Goal: Information Seeking & Learning: Check status

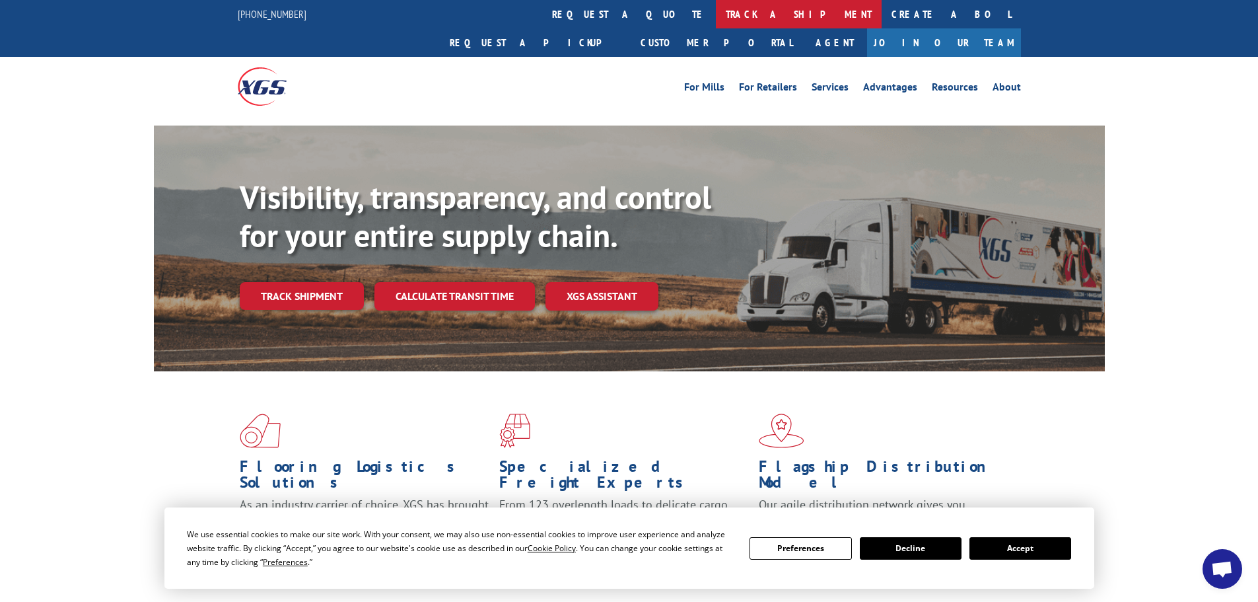
click at [716, 20] on link "track a shipment" at bounding box center [799, 14] width 166 height 28
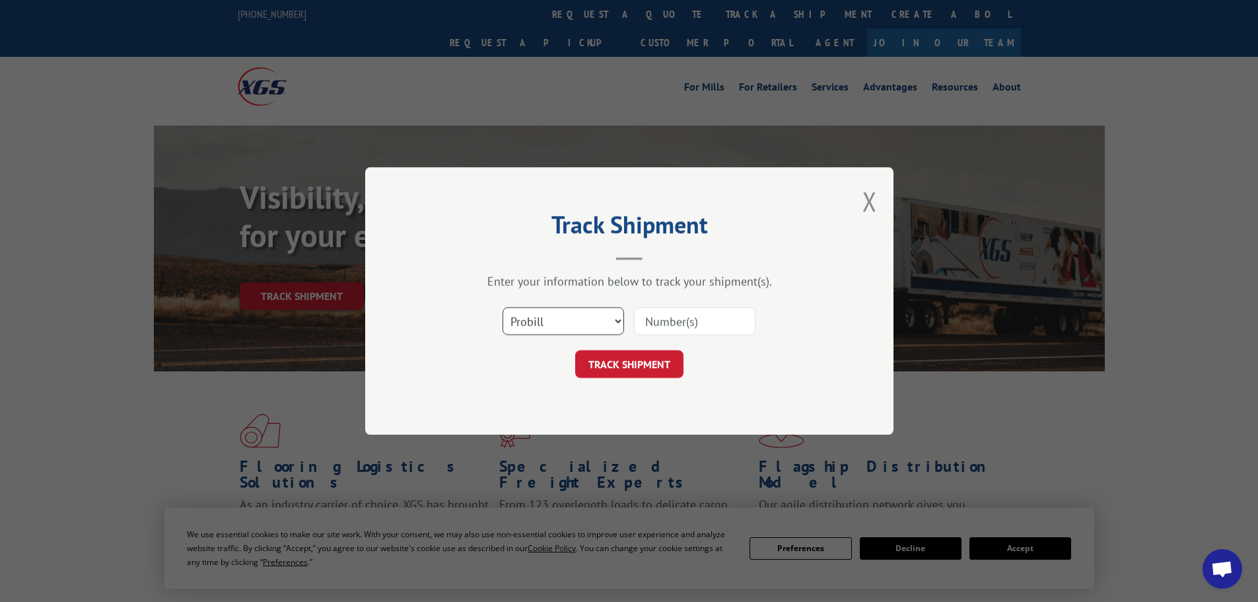
click at [543, 324] on select "Select category... Probill BOL PO" at bounding box center [564, 321] width 122 height 28
select select "bol"
click at [503, 307] on select "Select category... Probill BOL PO" at bounding box center [564, 321] width 122 height 28
click at [666, 326] on input at bounding box center [695, 321] width 122 height 28
click at [689, 321] on input at bounding box center [695, 321] width 122 height 28
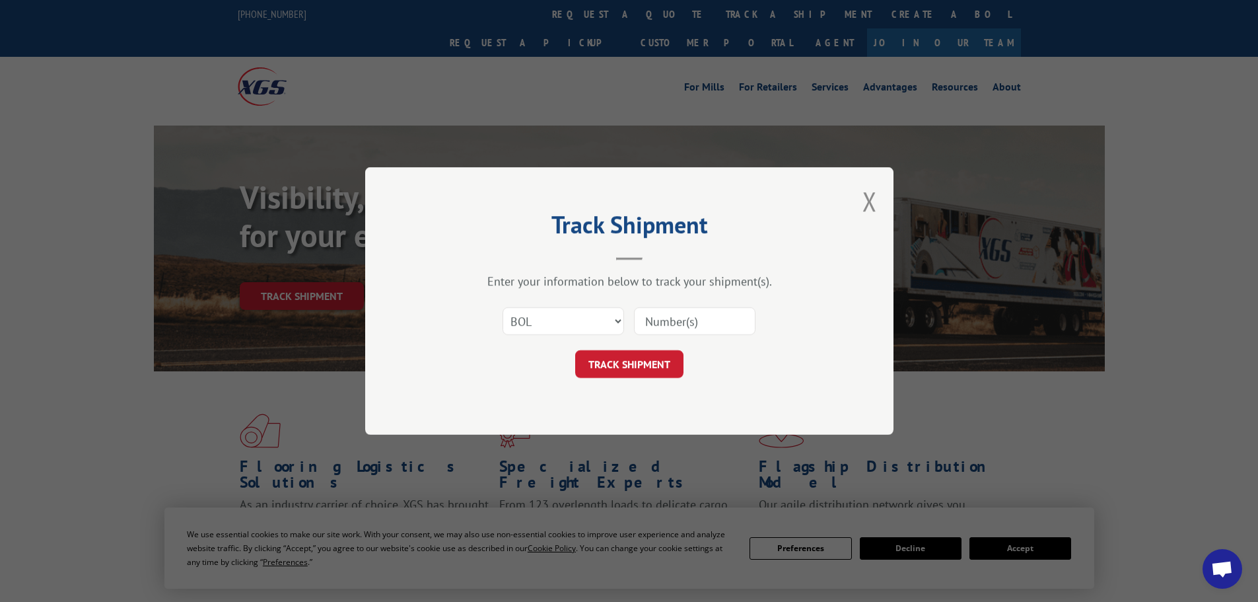
paste input "09480300000366881"
type input "09480300000366881"
click at [653, 361] on button "TRACK SHIPMENT" at bounding box center [629, 364] width 108 height 28
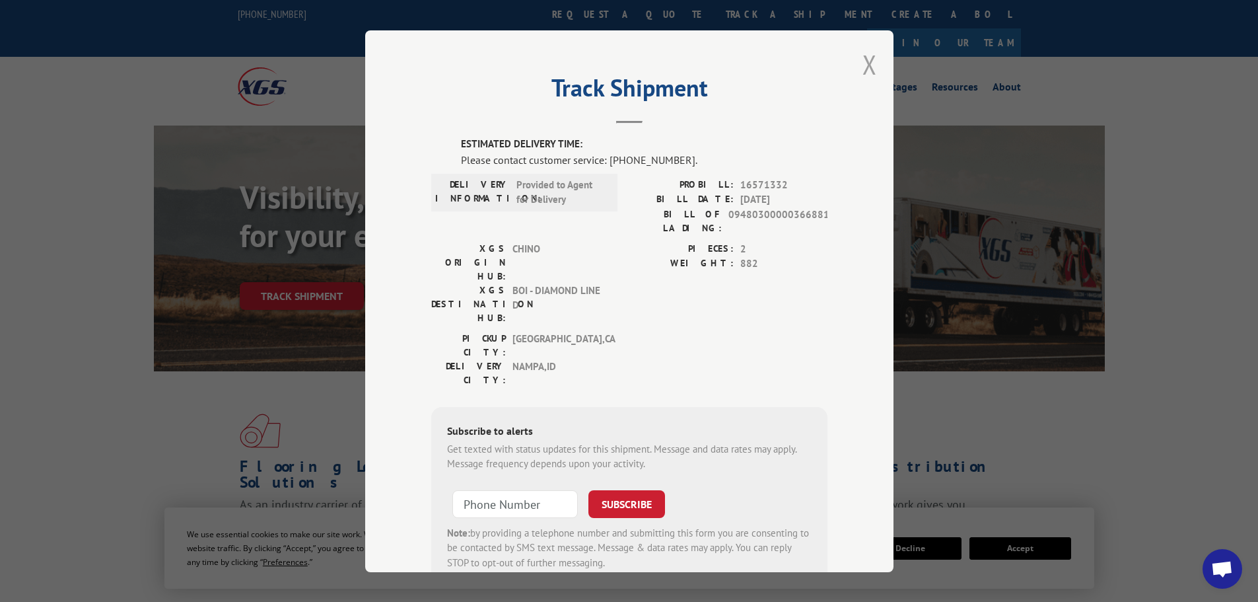
click at [863, 59] on button "Close modal" at bounding box center [870, 64] width 15 height 35
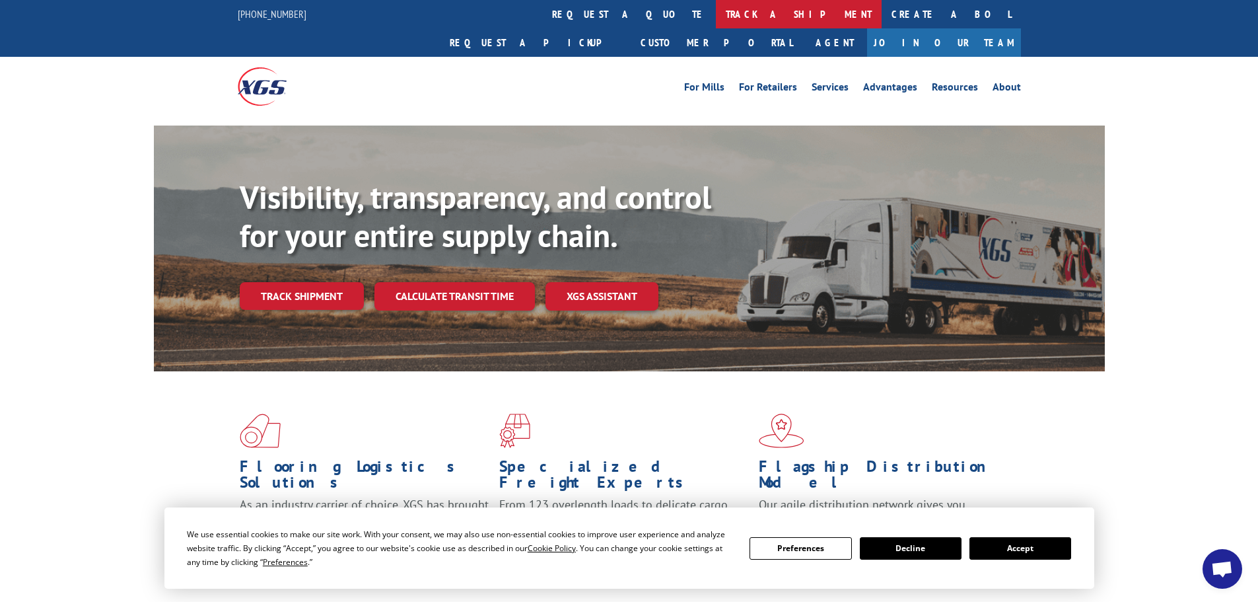
click at [716, 13] on link "track a shipment" at bounding box center [799, 14] width 166 height 28
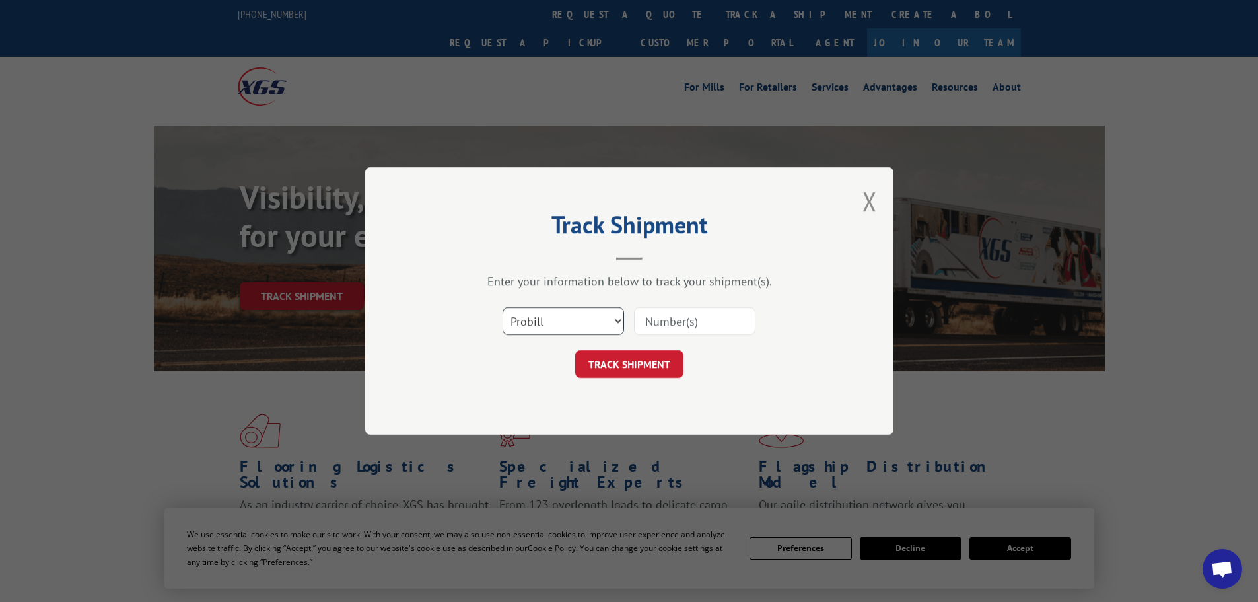
click at [547, 309] on select "Select category... Probill BOL PO" at bounding box center [564, 321] width 122 height 28
select select "bol"
click at [503, 307] on select "Select category... Probill BOL PO" at bounding box center [564, 321] width 122 height 28
click at [647, 314] on input at bounding box center [695, 321] width 122 height 28
paste input "09480300000404351"
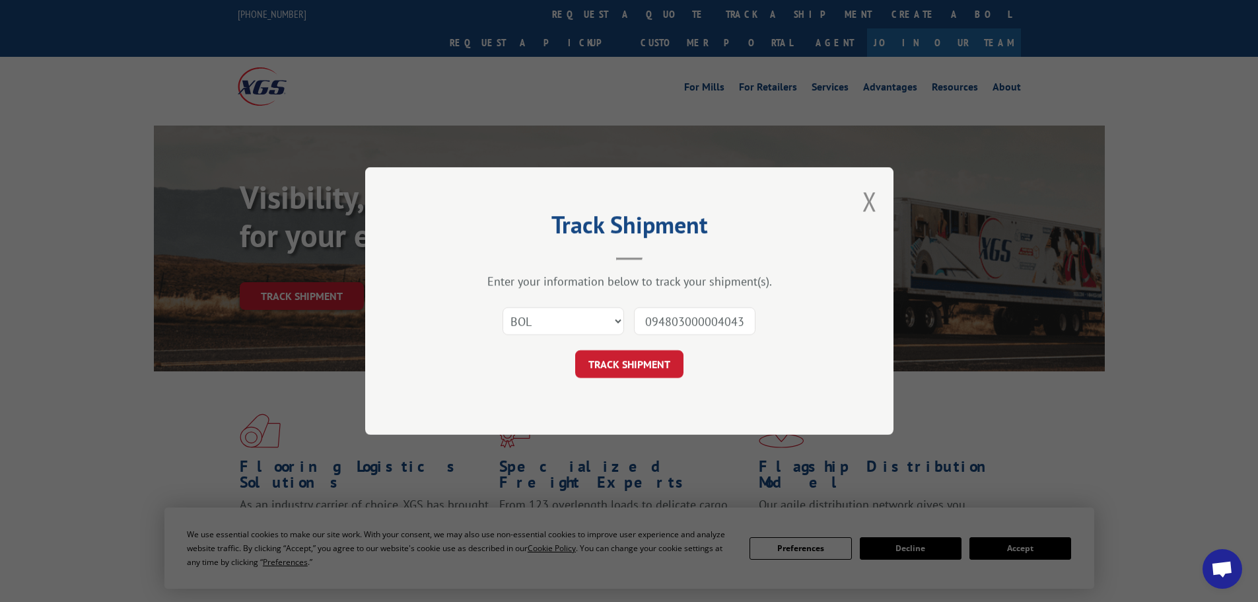
scroll to position [0, 11]
type input "09480300000404351"
click at [656, 358] on button "TRACK SHIPMENT" at bounding box center [629, 364] width 108 height 28
